Goal: Task Accomplishment & Management: Complete application form

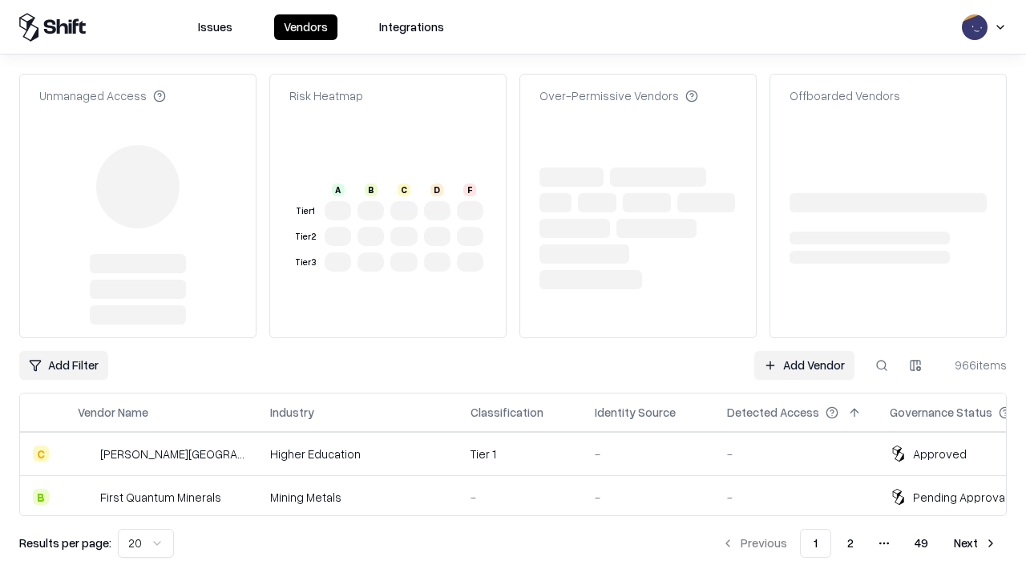
click at [804, 351] on link "Add Vendor" at bounding box center [804, 365] width 100 height 29
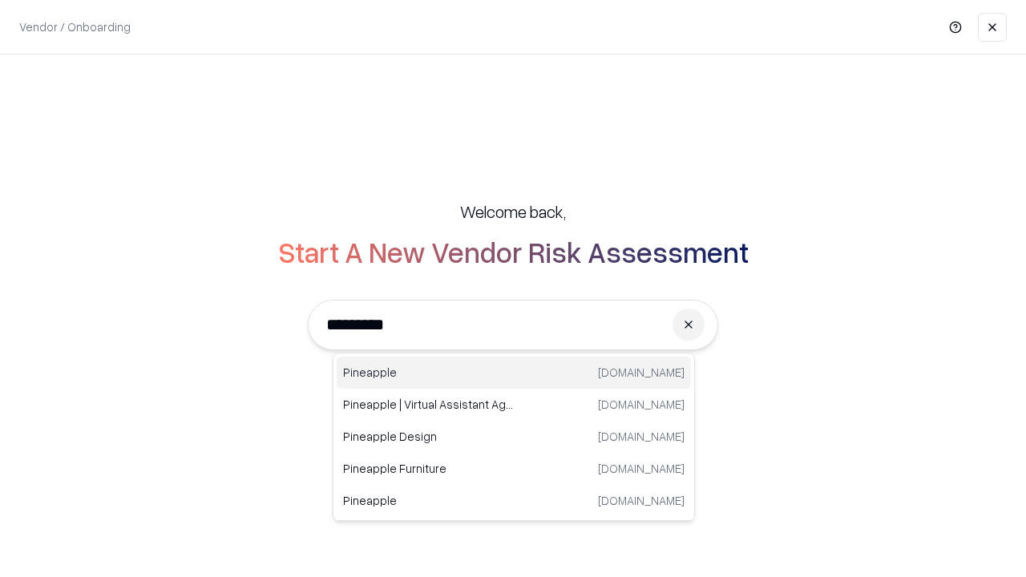
click at [514, 373] on div "Pineapple [DOMAIN_NAME]" at bounding box center [514, 373] width 354 height 32
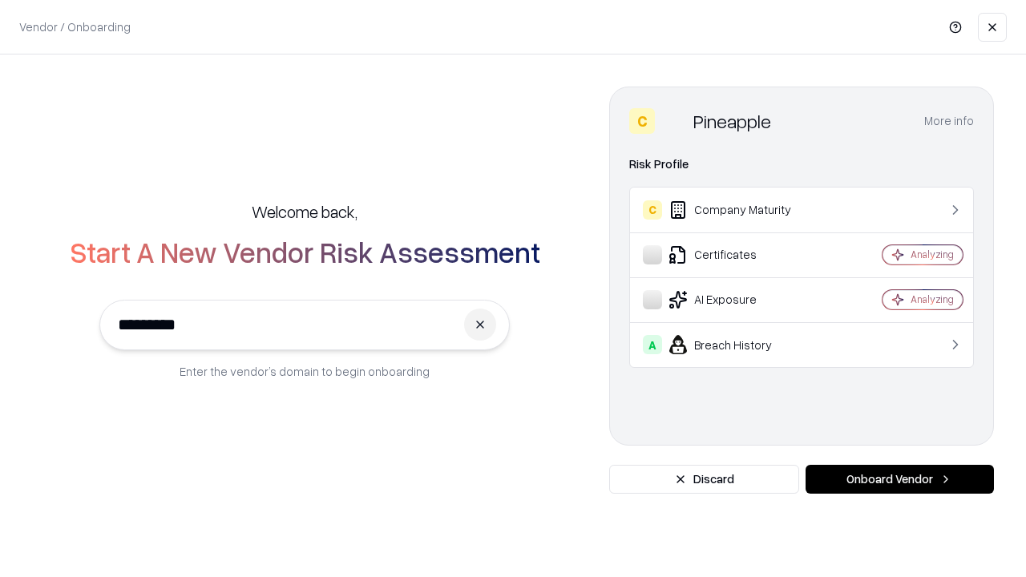
type input "*********"
click at [899, 479] on button "Onboard Vendor" at bounding box center [899, 479] width 188 height 29
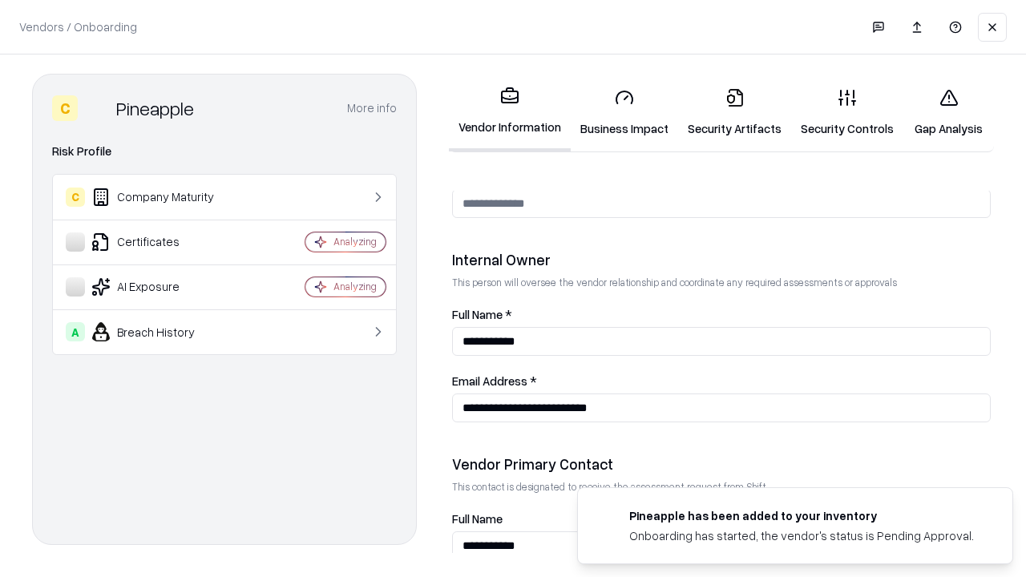
scroll to position [830, 0]
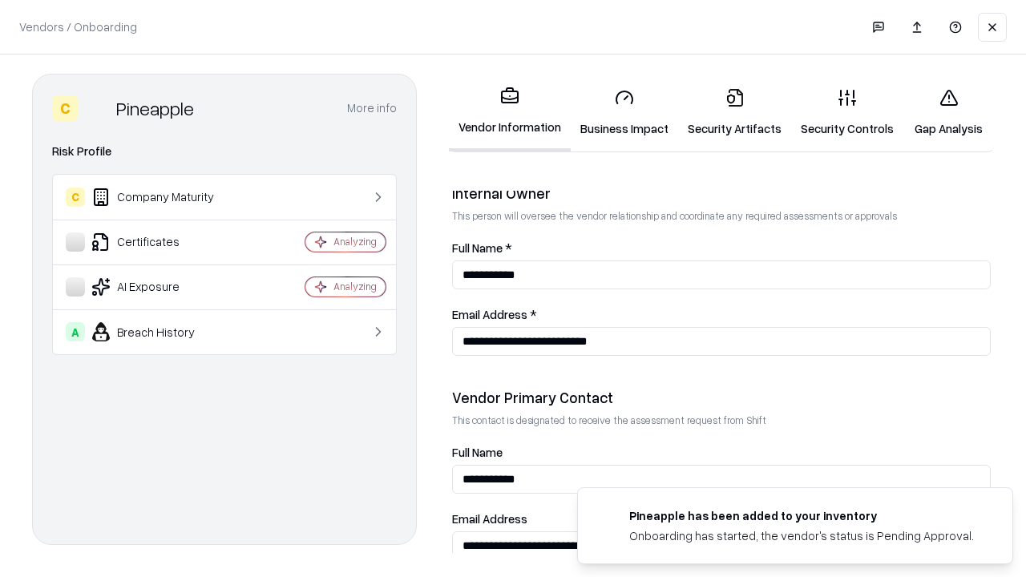
click at [624, 112] on link "Business Impact" at bounding box center [624, 112] width 107 height 75
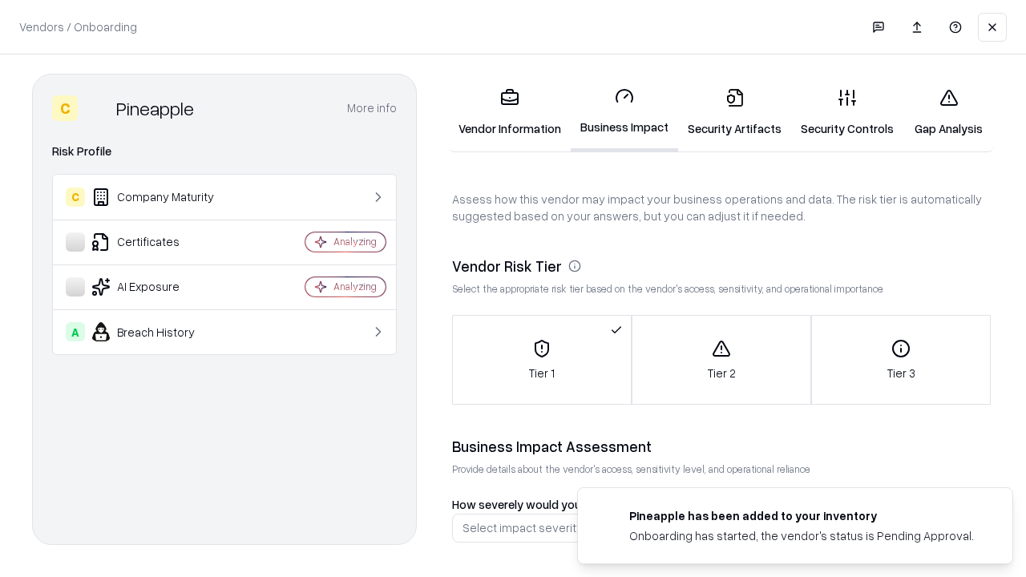
click at [734, 112] on link "Security Artifacts" at bounding box center [734, 112] width 113 height 75
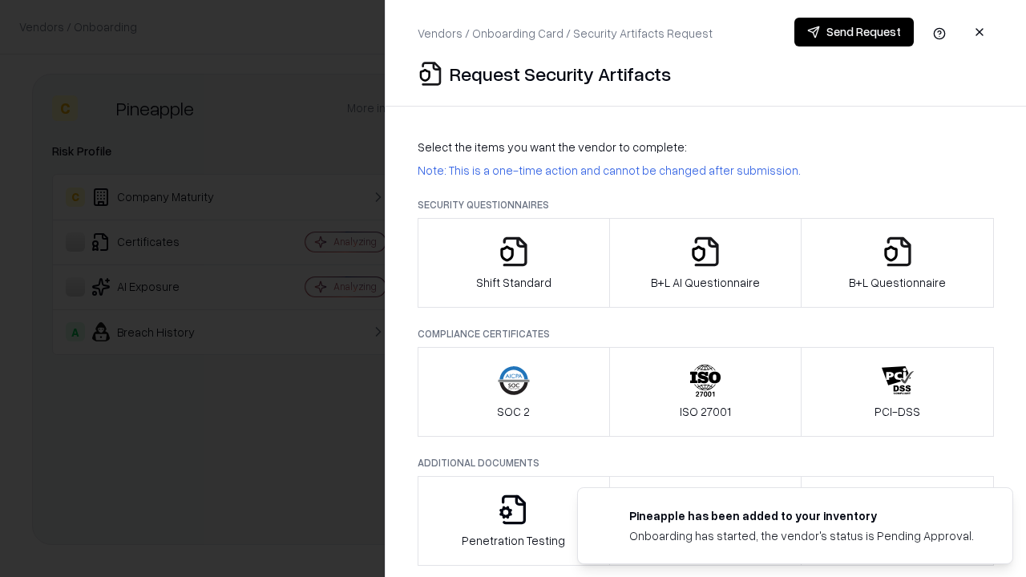
click at [513, 263] on icon "button" at bounding box center [514, 252] width 32 height 32
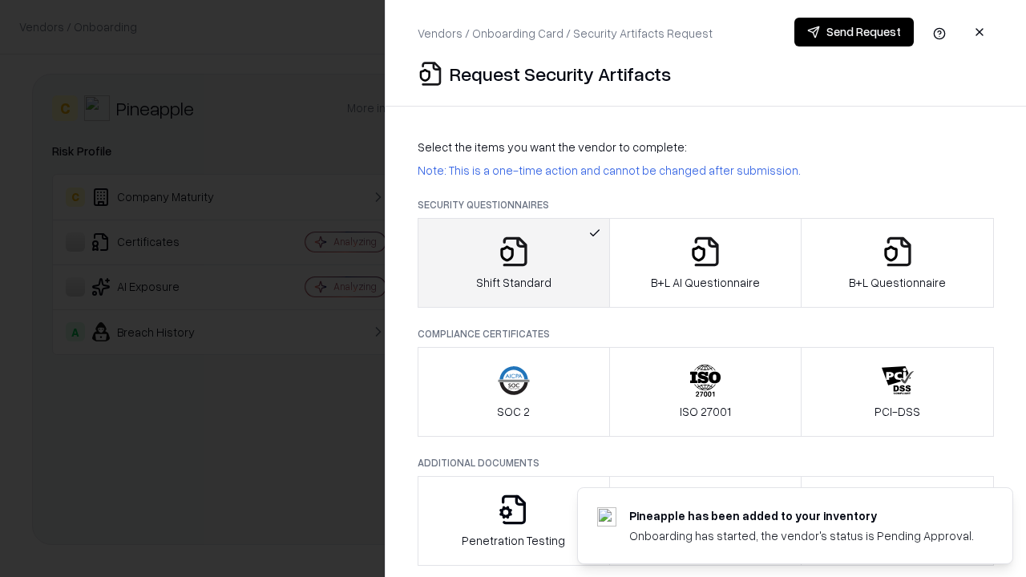
click at [853, 32] on button "Send Request" at bounding box center [853, 32] width 119 height 29
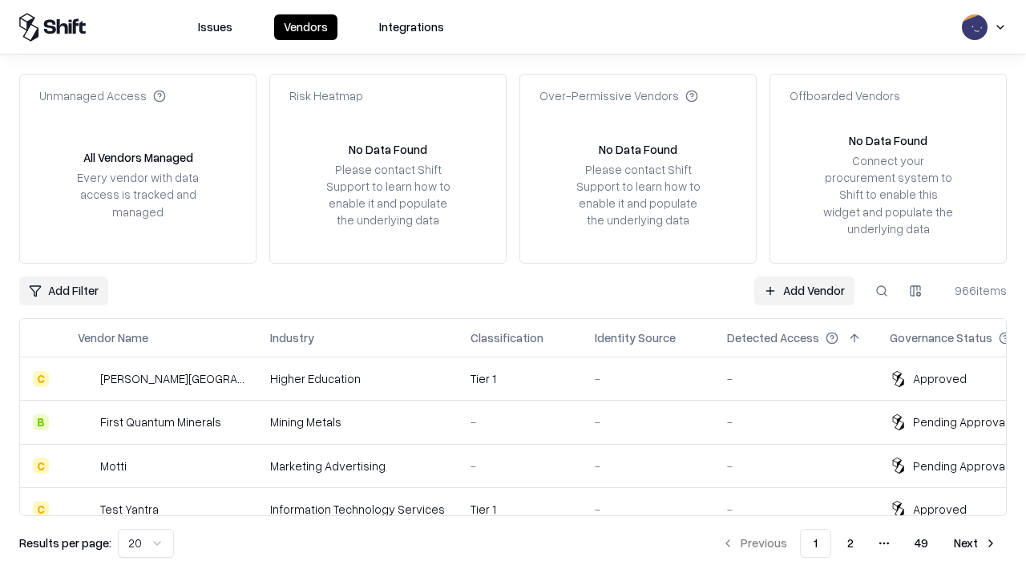
click at [881, 290] on button at bounding box center [881, 290] width 29 height 29
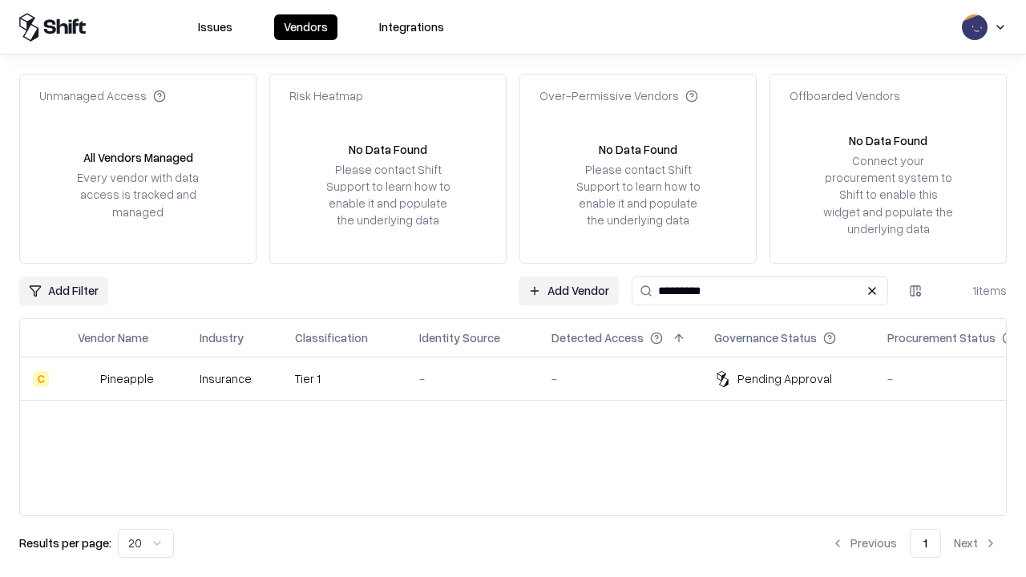
type input "*********"
click at [522, 378] on div "-" at bounding box center [472, 378] width 107 height 17
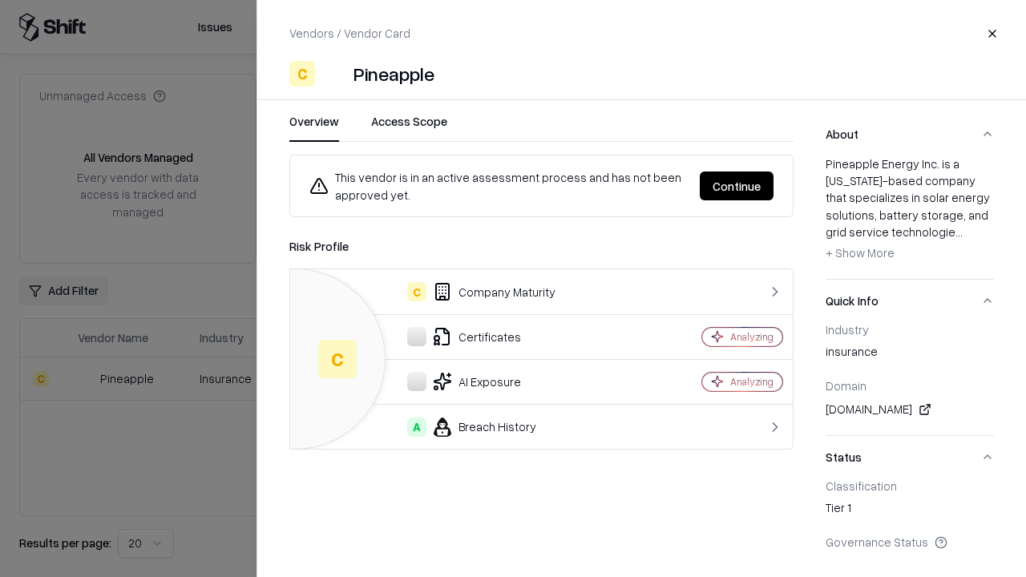
click at [736, 186] on button "Continue" at bounding box center [737, 185] width 74 height 29
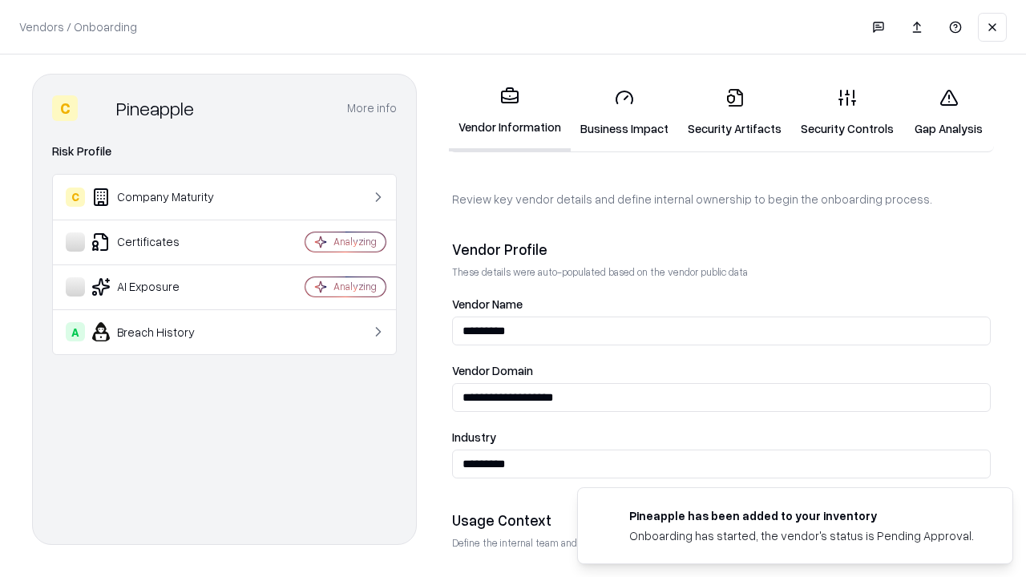
click at [734, 112] on link "Security Artifacts" at bounding box center [734, 112] width 113 height 75
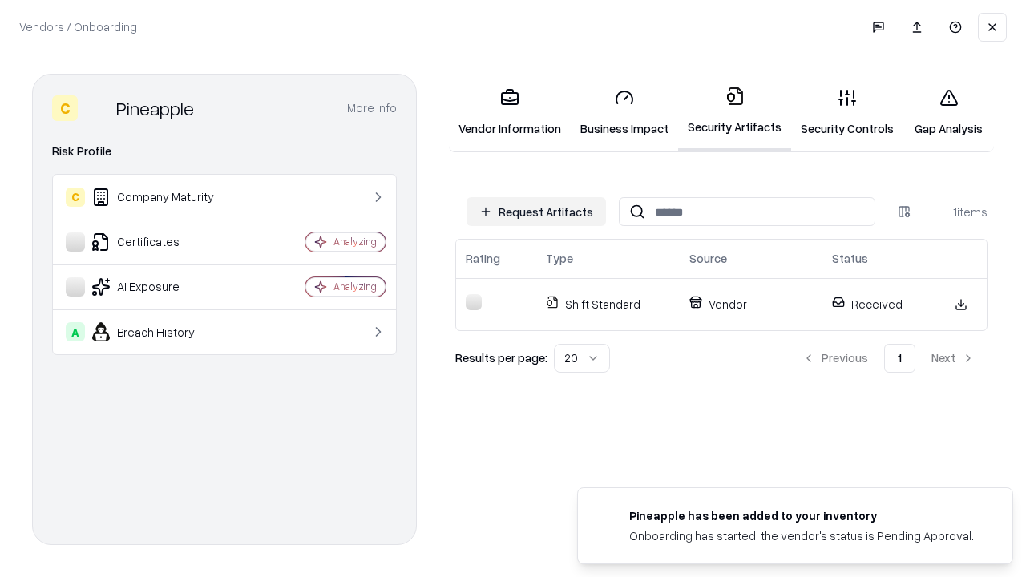
click at [847, 112] on link "Security Controls" at bounding box center [847, 112] width 112 height 75
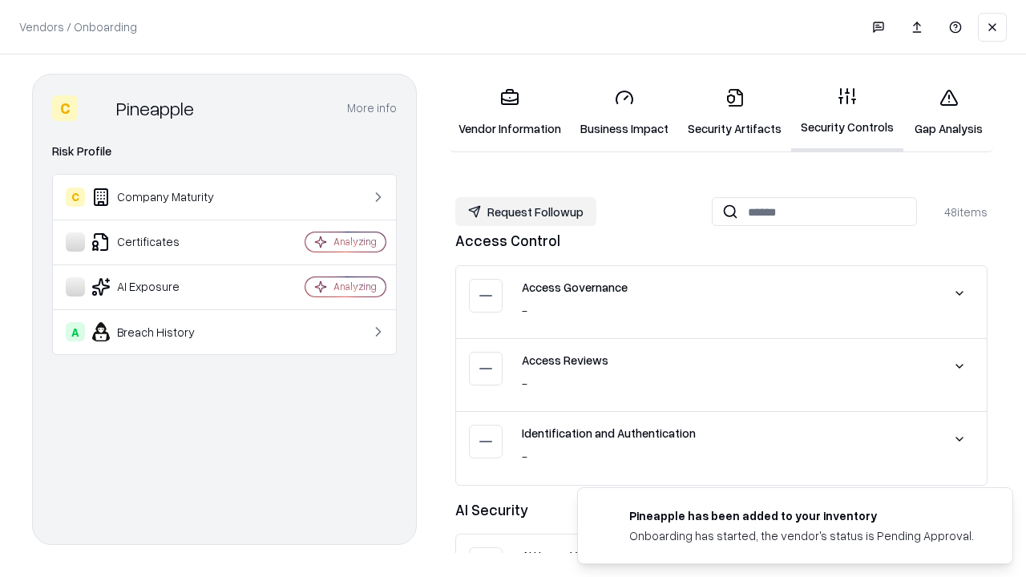
click at [526, 212] on button "Request Followup" at bounding box center [525, 211] width 141 height 29
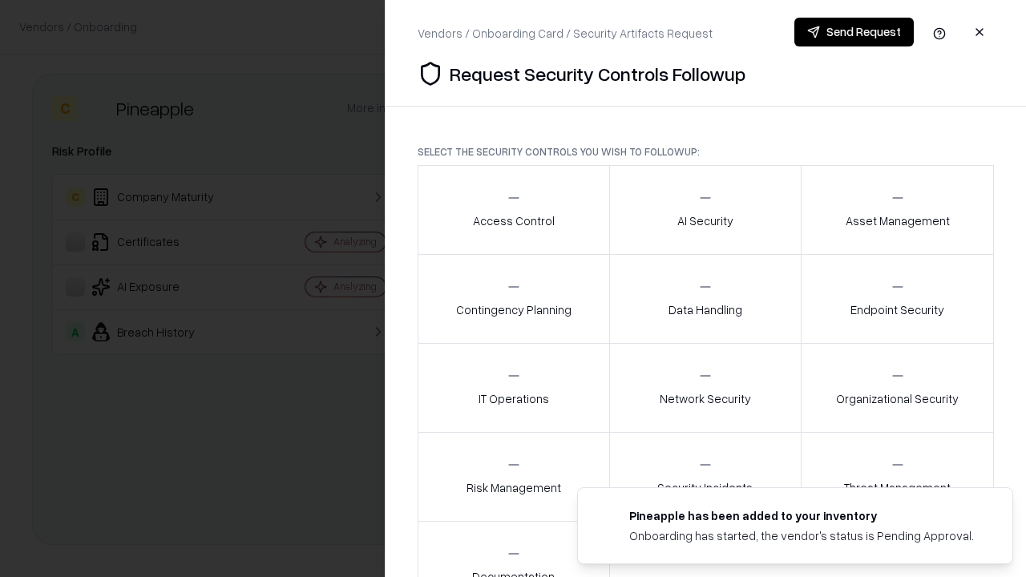
click at [513, 210] on div "Access Control" at bounding box center [514, 209] width 82 height 39
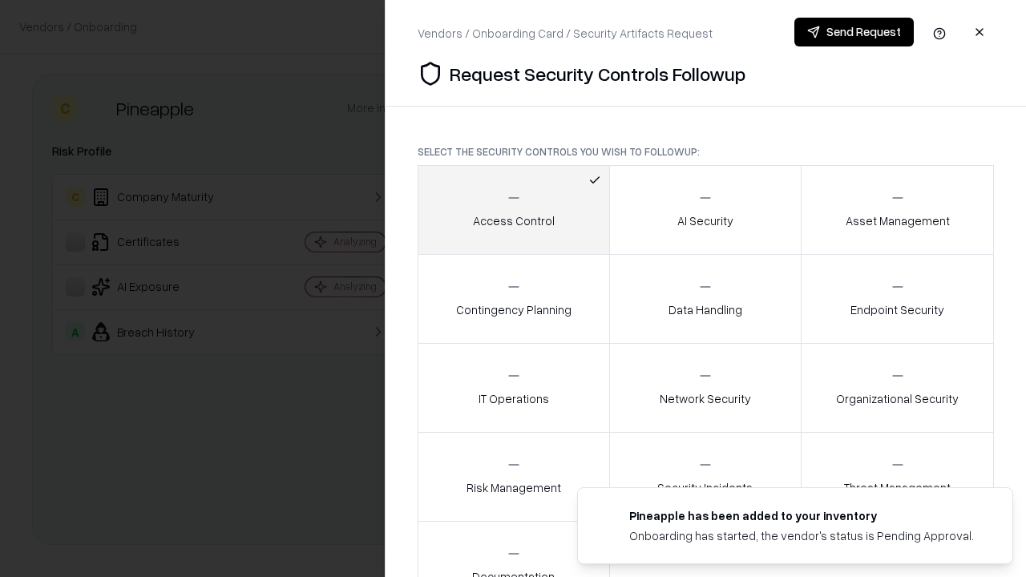
click at [853, 32] on button "Send Request" at bounding box center [853, 32] width 119 height 29
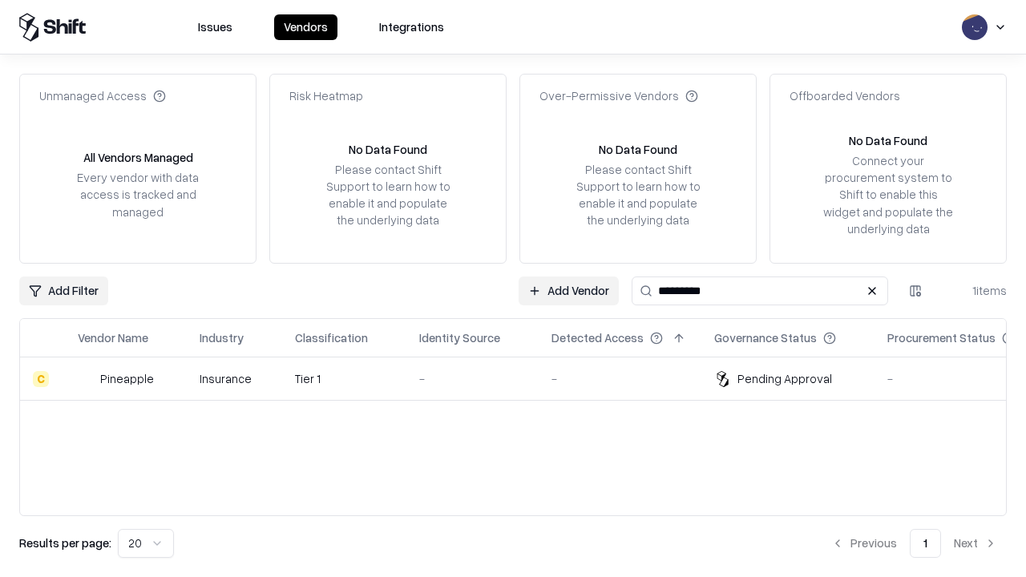
type input "*********"
click at [522, 378] on div "-" at bounding box center [472, 378] width 107 height 17
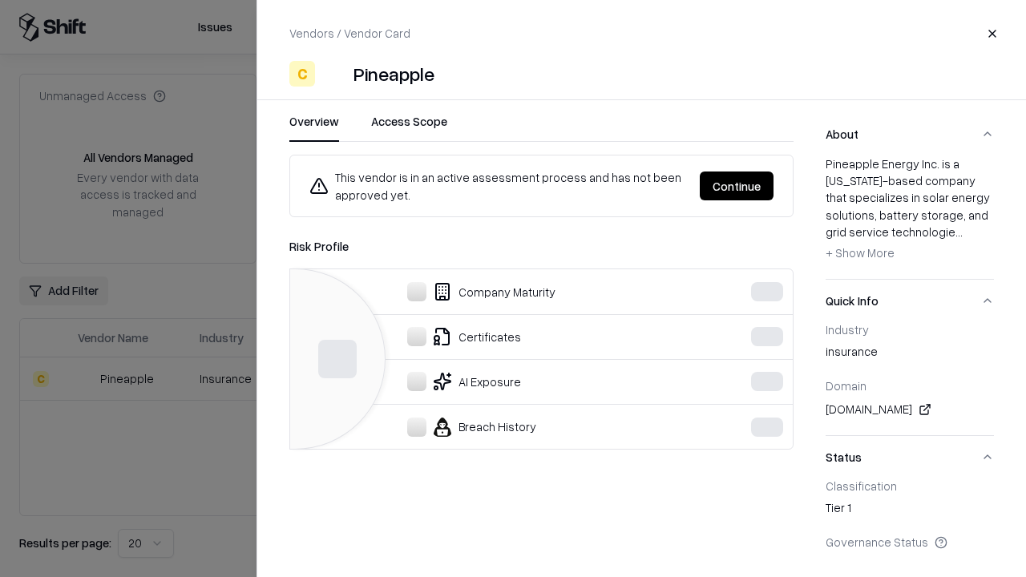
click at [773, 186] on button "Continue" at bounding box center [737, 185] width 74 height 29
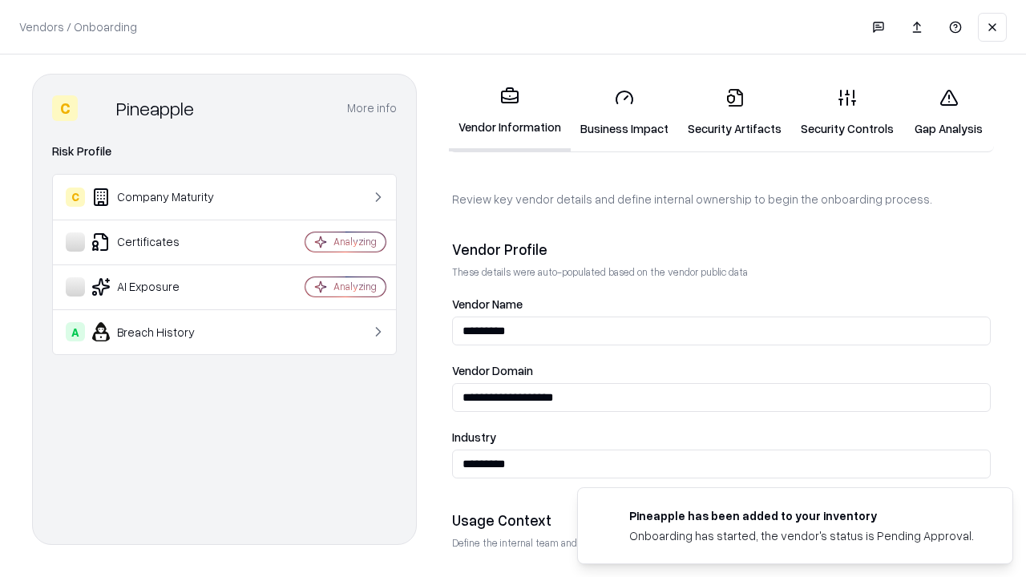
click at [948, 112] on link "Gap Analysis" at bounding box center [948, 112] width 91 height 75
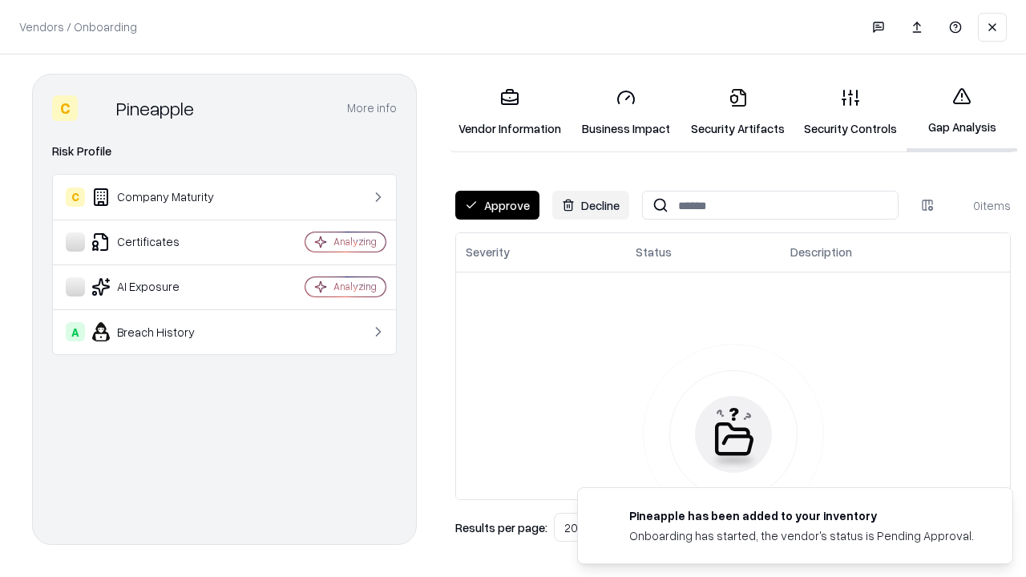
click at [497, 205] on button "Approve" at bounding box center [497, 205] width 84 height 29
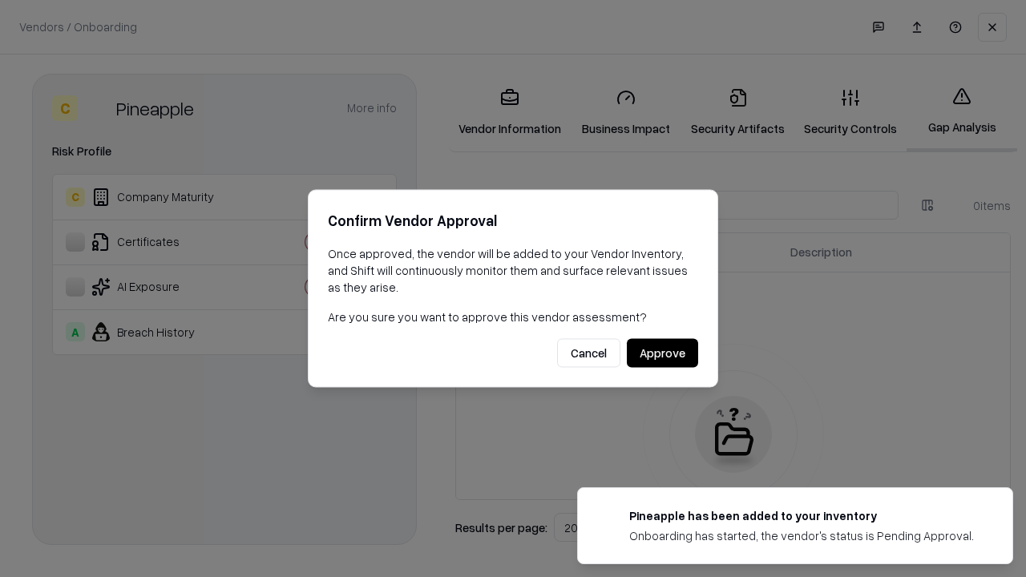
click at [662, 353] on button "Approve" at bounding box center [662, 353] width 71 height 29
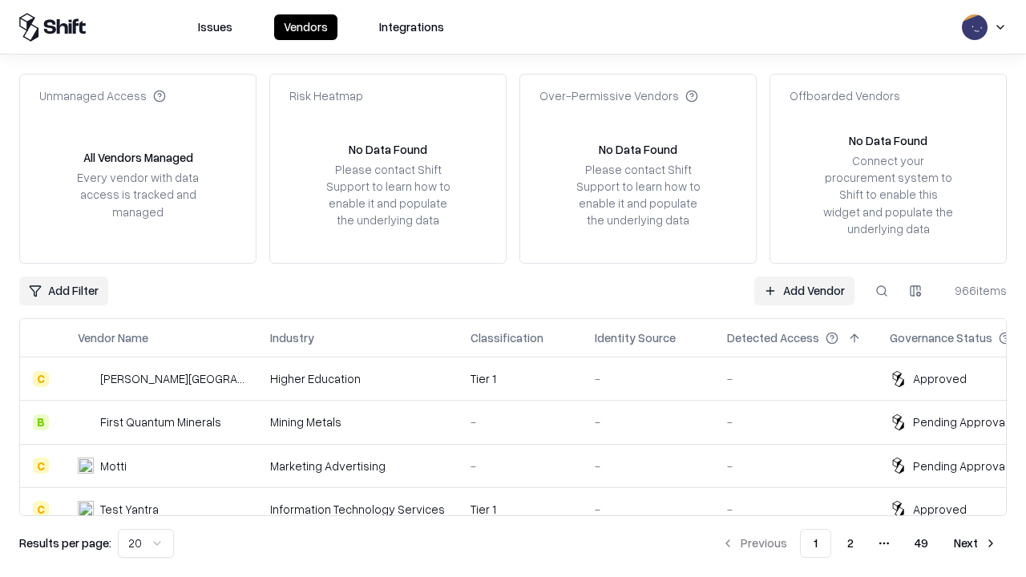
type input "*********"
click at [804, 290] on link "Add Vendor" at bounding box center [804, 290] width 100 height 29
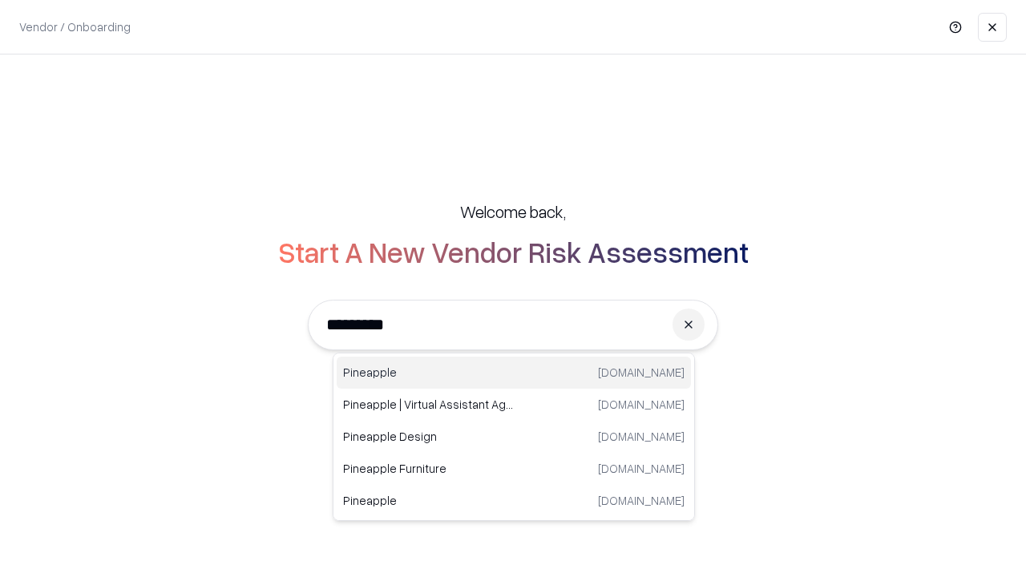
click at [514, 373] on div "Pineapple [DOMAIN_NAME]" at bounding box center [514, 373] width 354 height 32
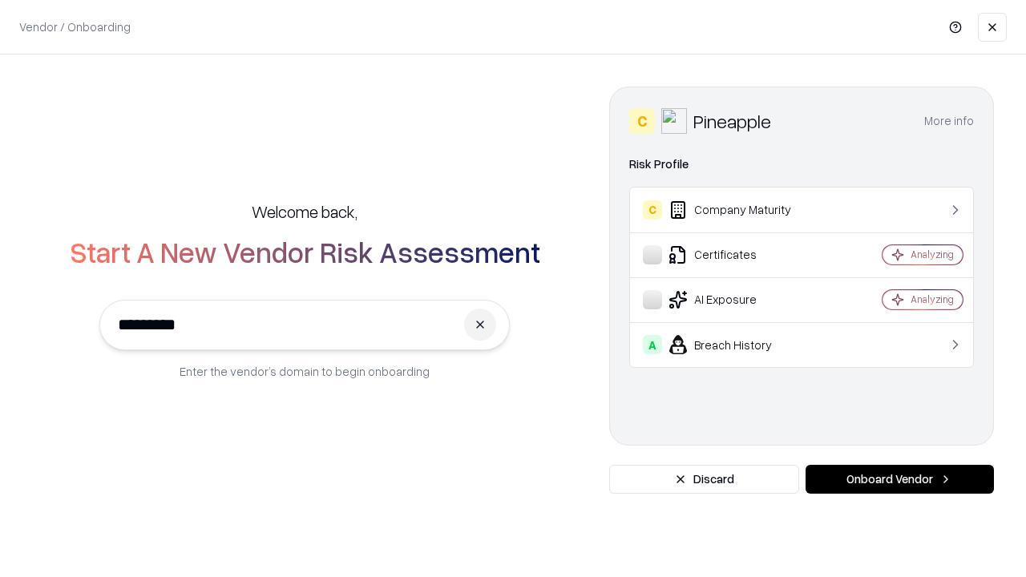
type input "*********"
click at [899, 479] on button "Onboard Vendor" at bounding box center [899, 479] width 188 height 29
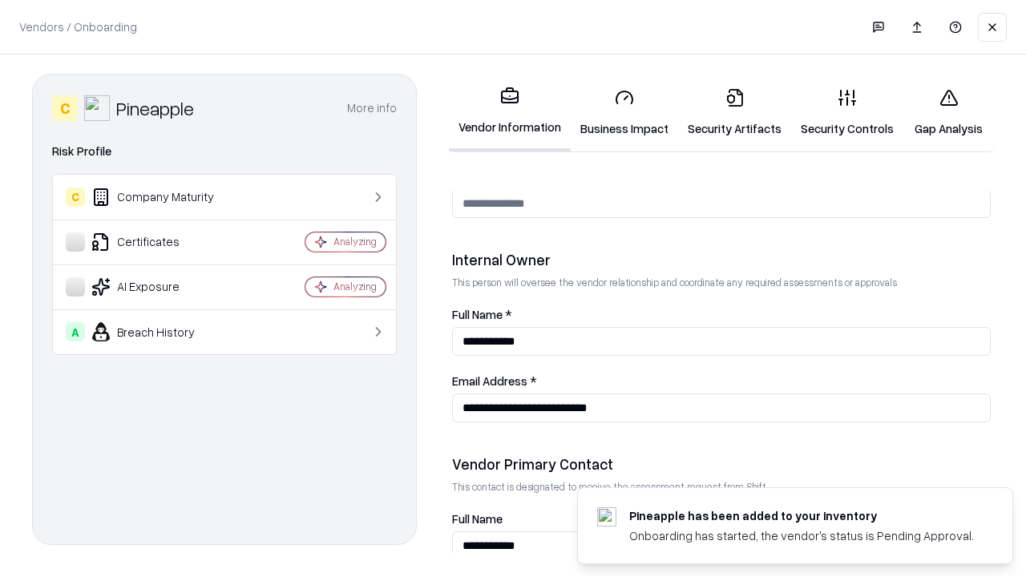
scroll to position [830, 0]
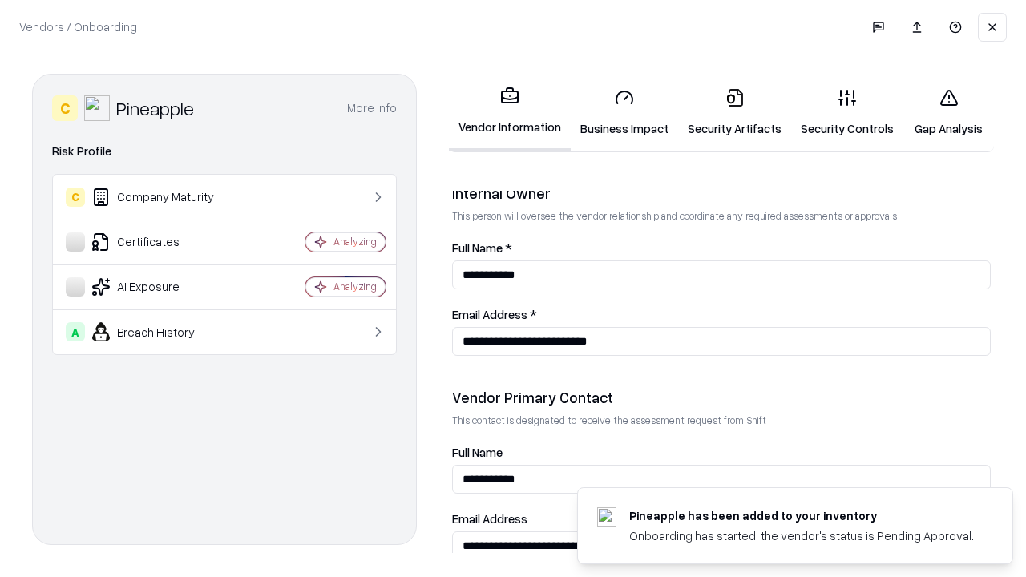
click at [948, 112] on link "Gap Analysis" at bounding box center [948, 112] width 91 height 75
